Goal: Task Accomplishment & Management: Use online tool/utility

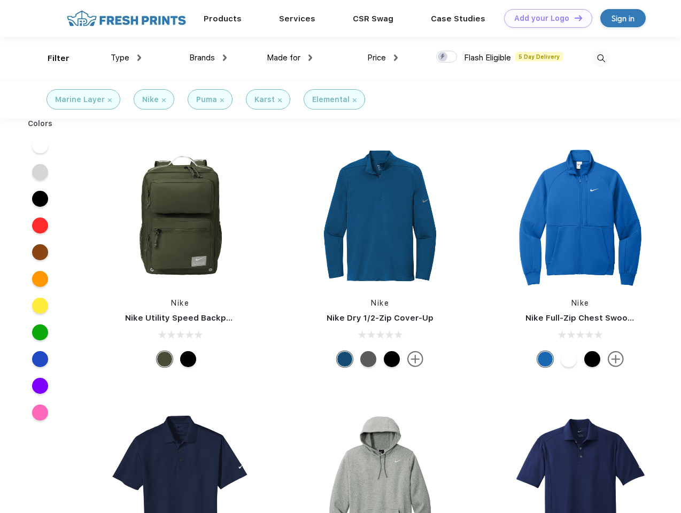
click at [544, 18] on link "Add your Logo Design Tool" at bounding box center [548, 18] width 88 height 19
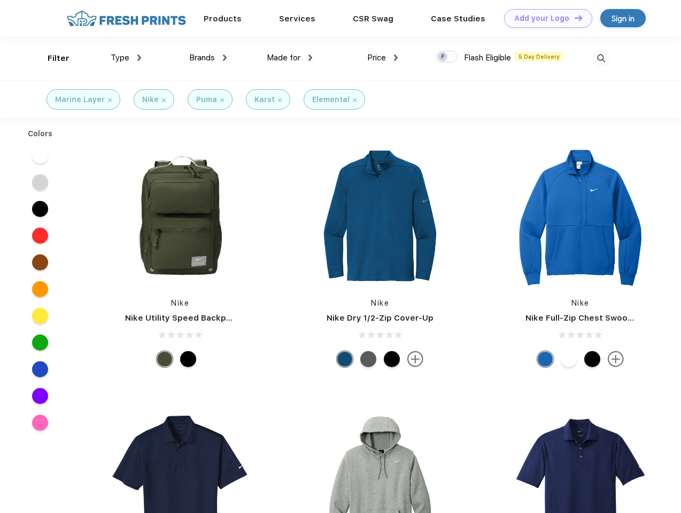
click at [0, 0] on div "Design Tool" at bounding box center [0, 0] width 0 height 0
click at [574, 18] on link "Add your Logo Design Tool" at bounding box center [548, 18] width 88 height 19
click at [51, 58] on div "Filter" at bounding box center [59, 58] width 22 height 12
click at [126, 58] on span "Type" at bounding box center [120, 58] width 19 height 10
click at [208, 58] on span "Brands" at bounding box center [202, 58] width 26 height 10
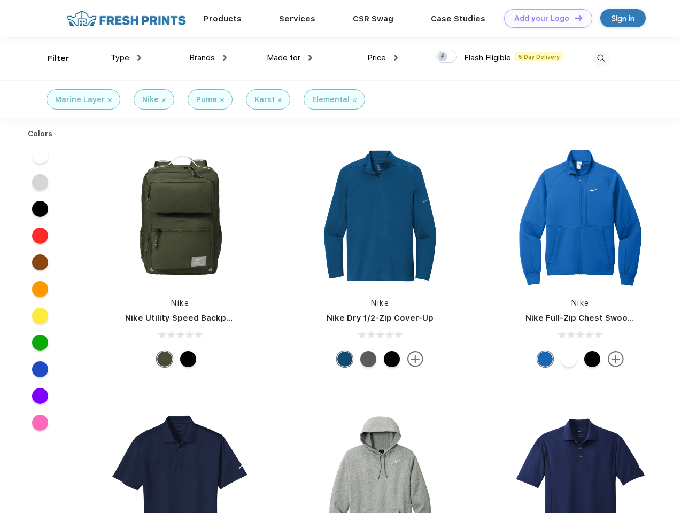
click at [290, 58] on span "Made for" at bounding box center [284, 58] width 34 height 10
click at [383, 58] on span "Price" at bounding box center [376, 58] width 19 height 10
click at [447, 57] on div at bounding box center [446, 57] width 21 height 12
click at [443, 57] on input "checkbox" at bounding box center [439, 53] width 7 height 7
click at [601, 58] on img at bounding box center [602, 59] width 18 height 18
